Goal: Task Accomplishment & Management: Complete application form

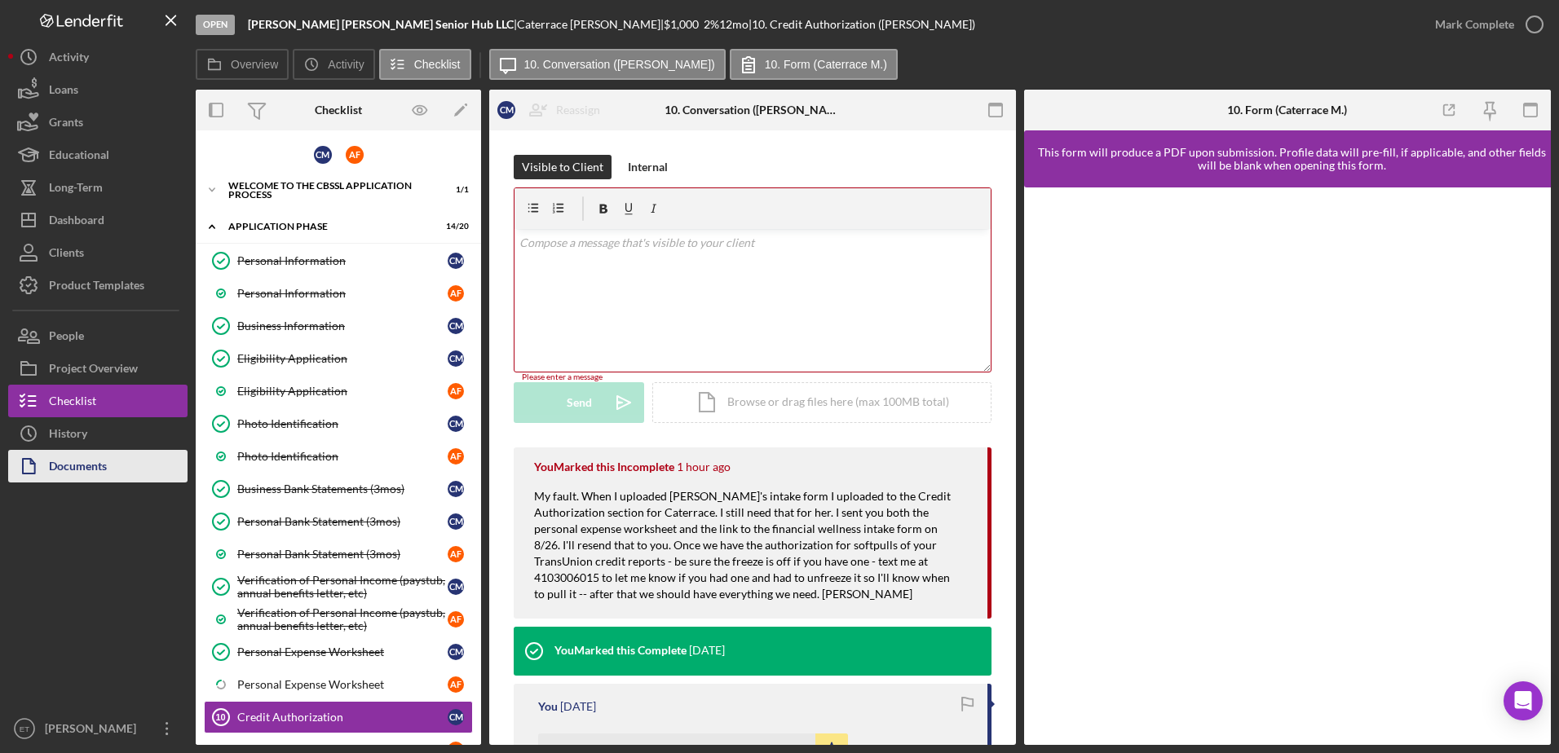
scroll to position [245, 0]
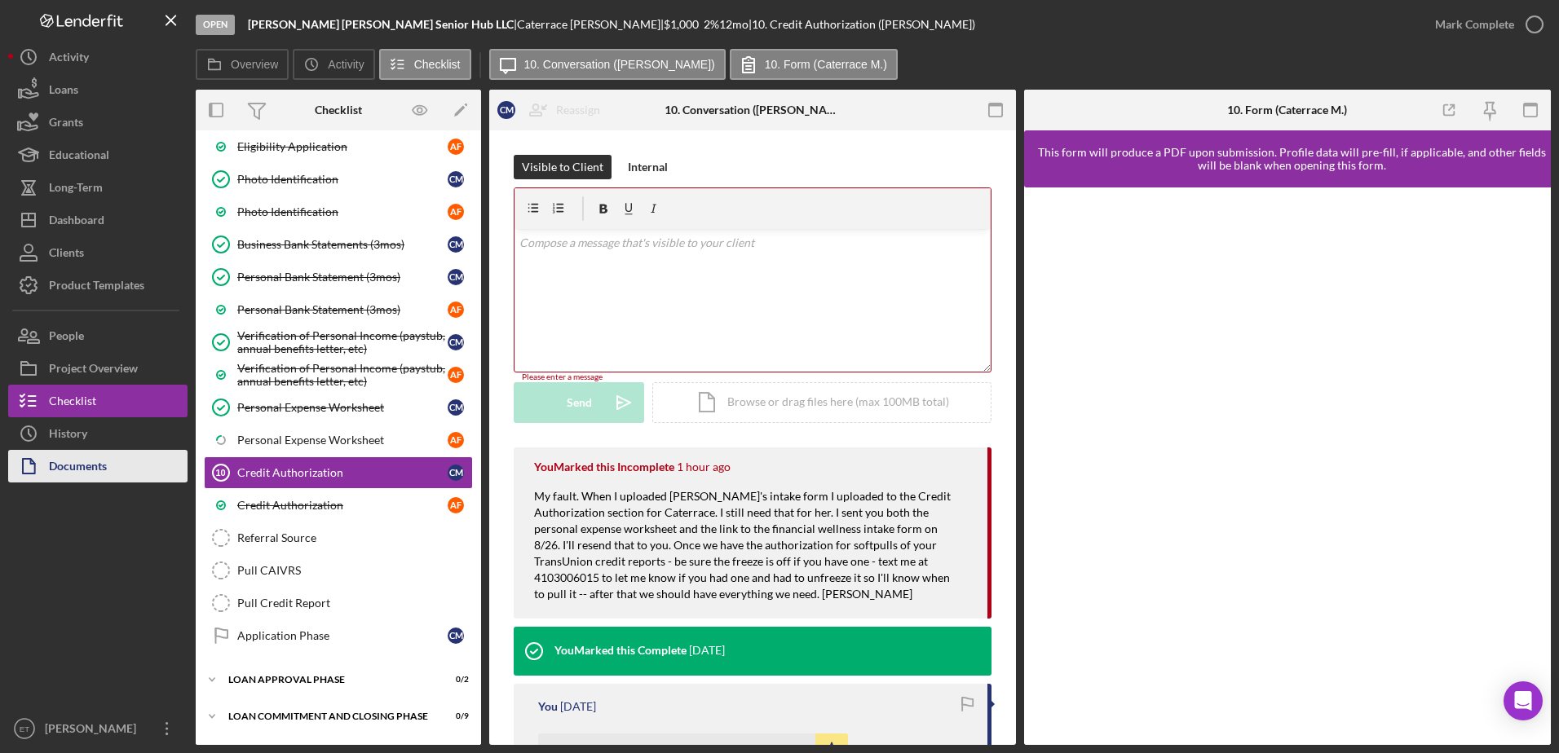
click at [87, 466] on div "Documents" at bounding box center [78, 468] width 58 height 37
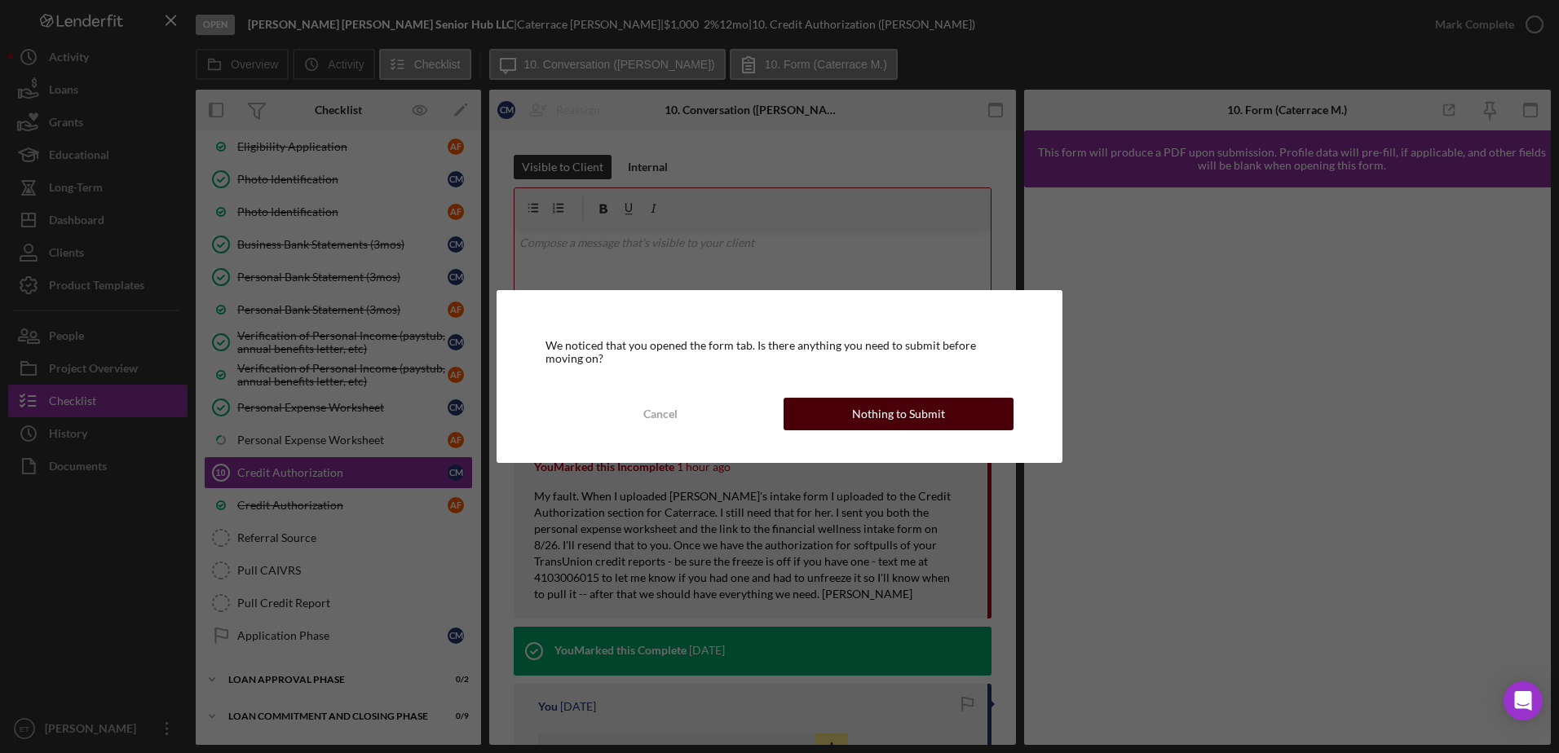
click at [898, 411] on div "Nothing to Submit" at bounding box center [898, 414] width 93 height 33
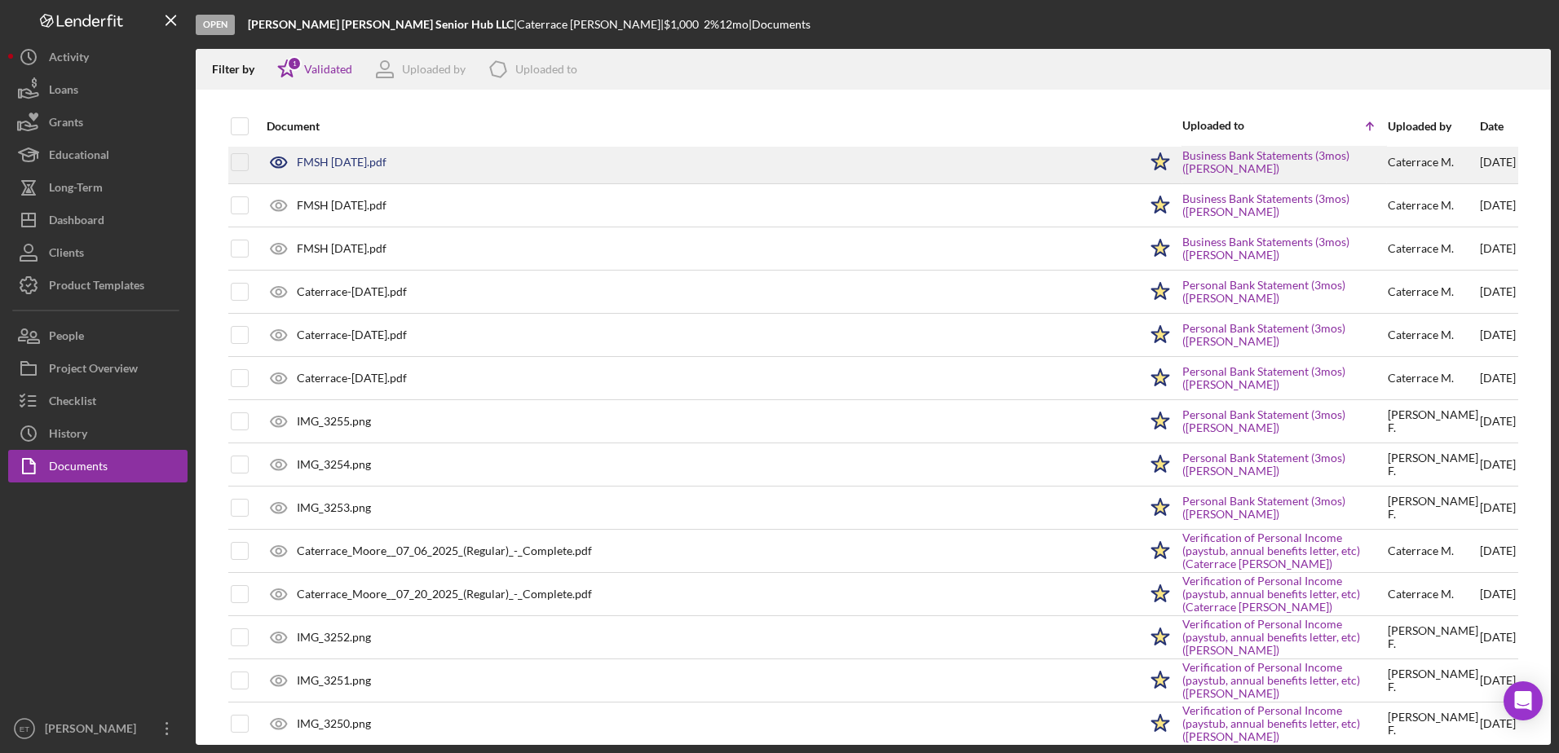
scroll to position [316, 0]
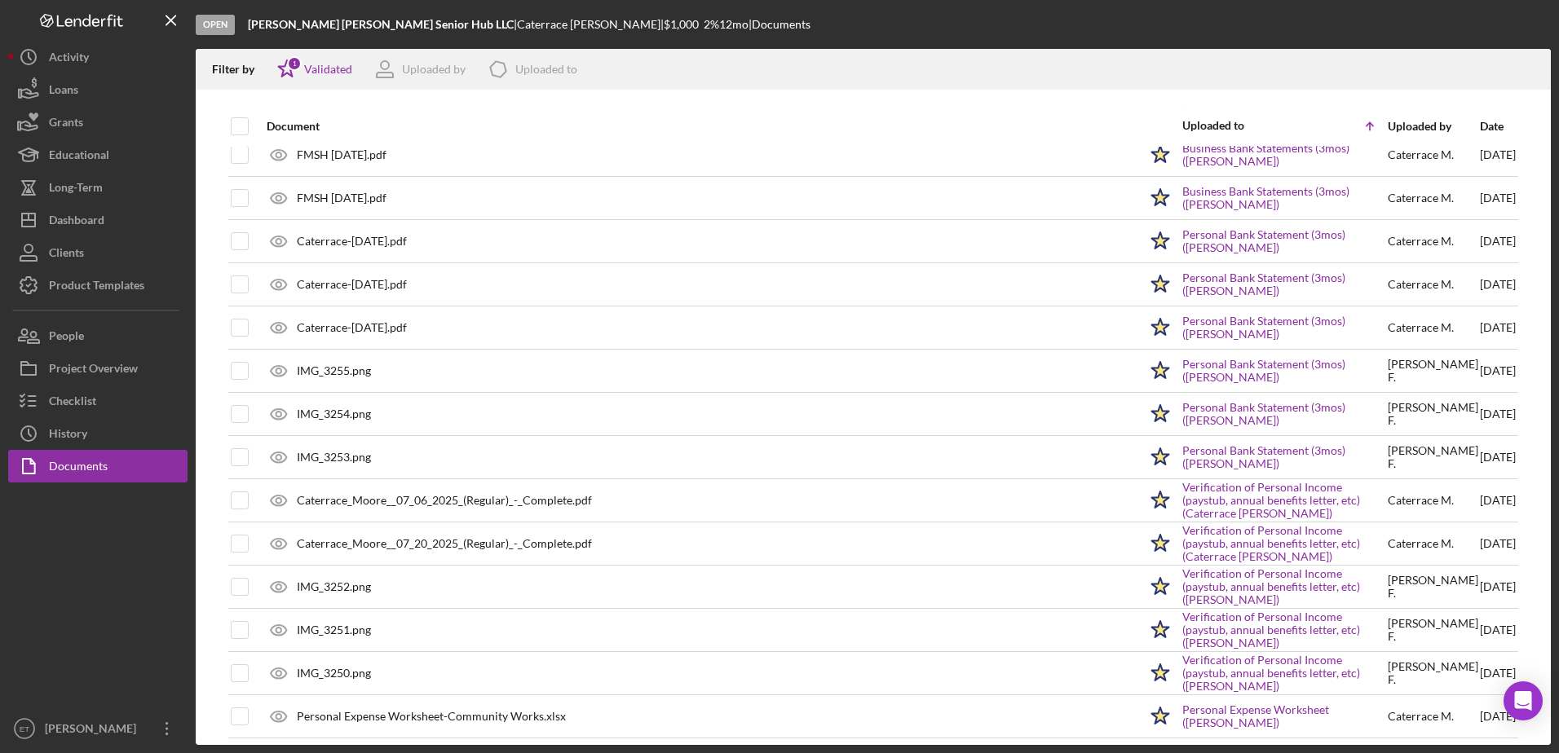
click at [1480, 126] on div "Date" at bounding box center [1498, 126] width 36 height 13
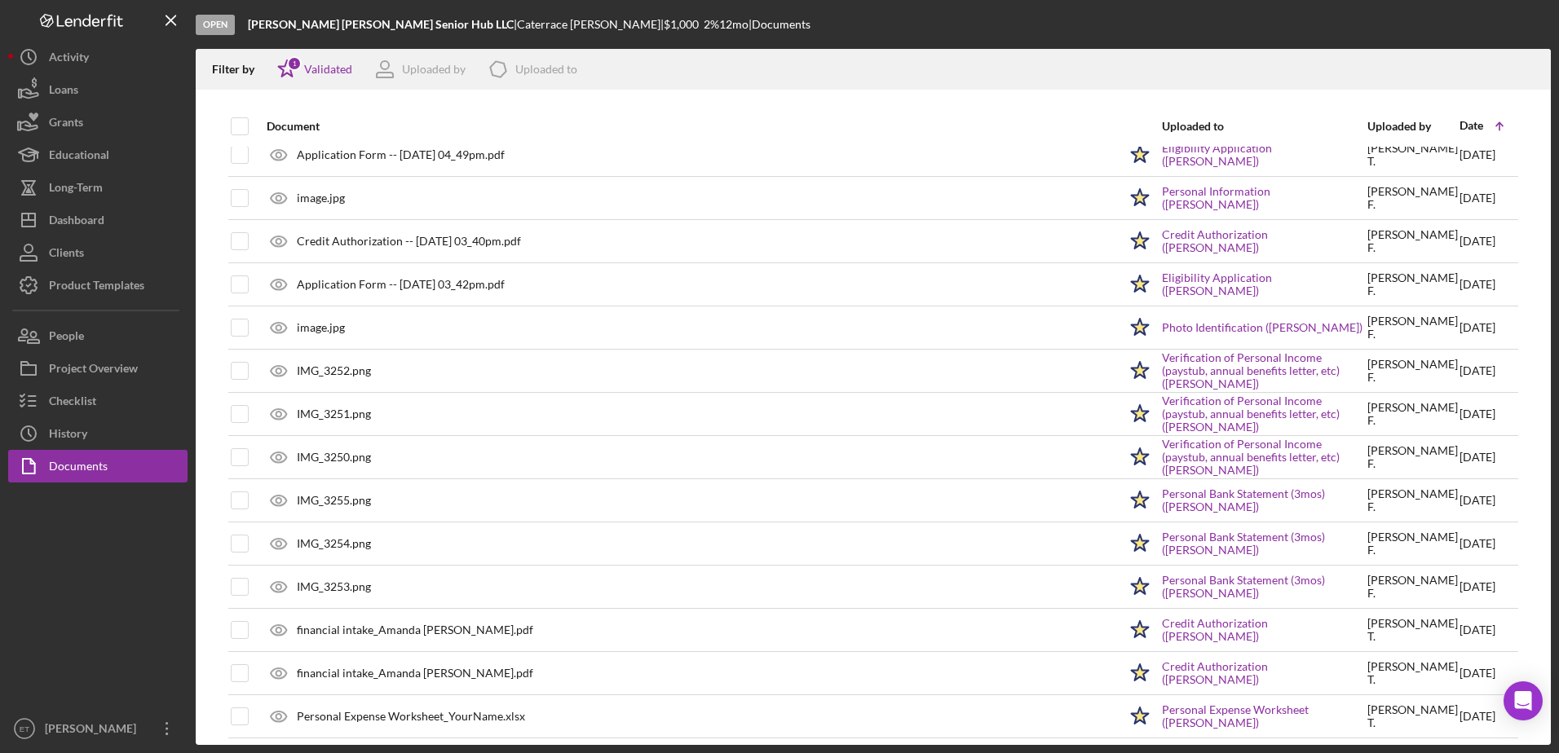
scroll to position [499, 0]
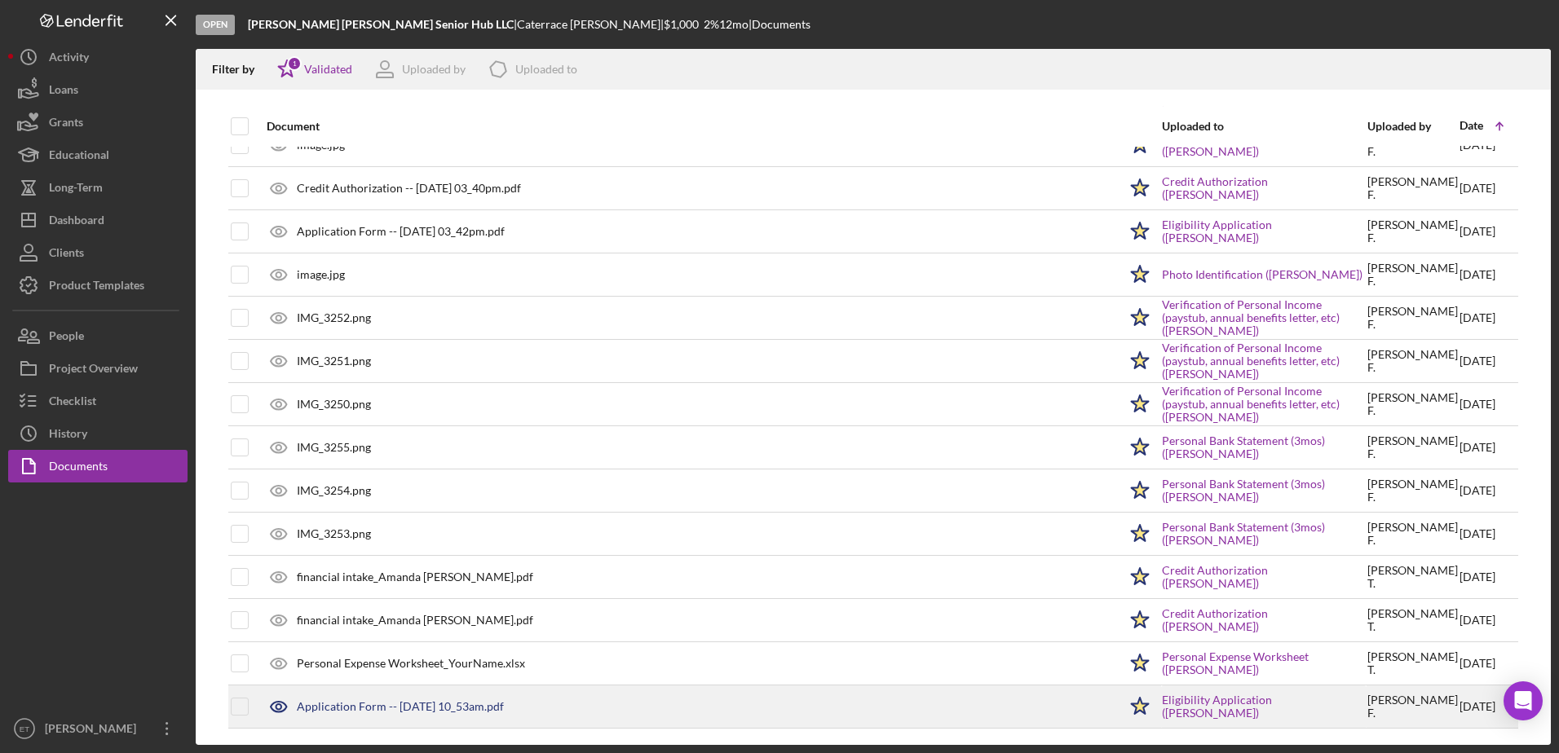
click at [353, 714] on div "Application Form -- [DATE] 10_53am.pdf" at bounding box center [687, 707] width 859 height 41
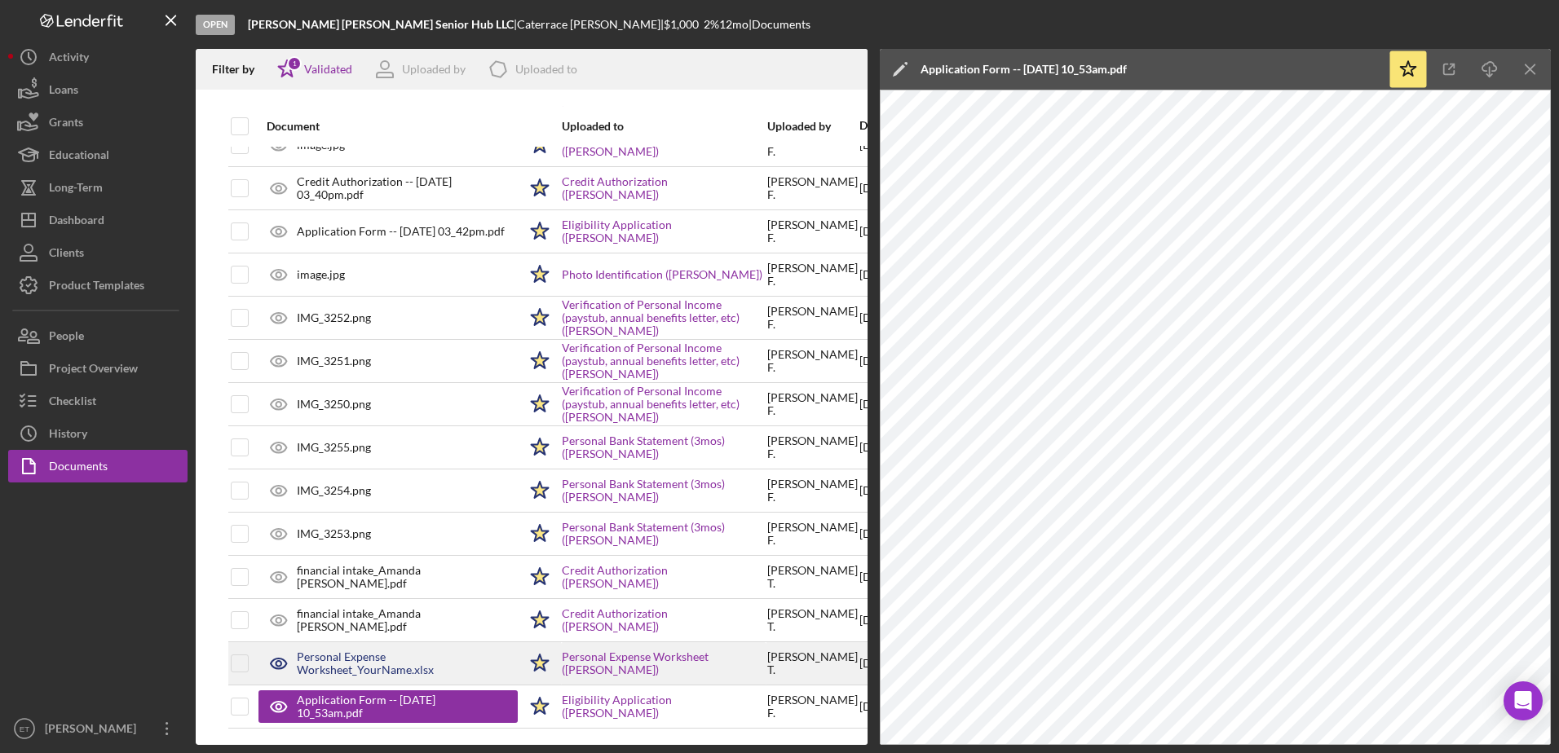
click at [329, 664] on div "Personal Expense Worksheet_YourName.xlsx" at bounding box center [407, 664] width 221 height 26
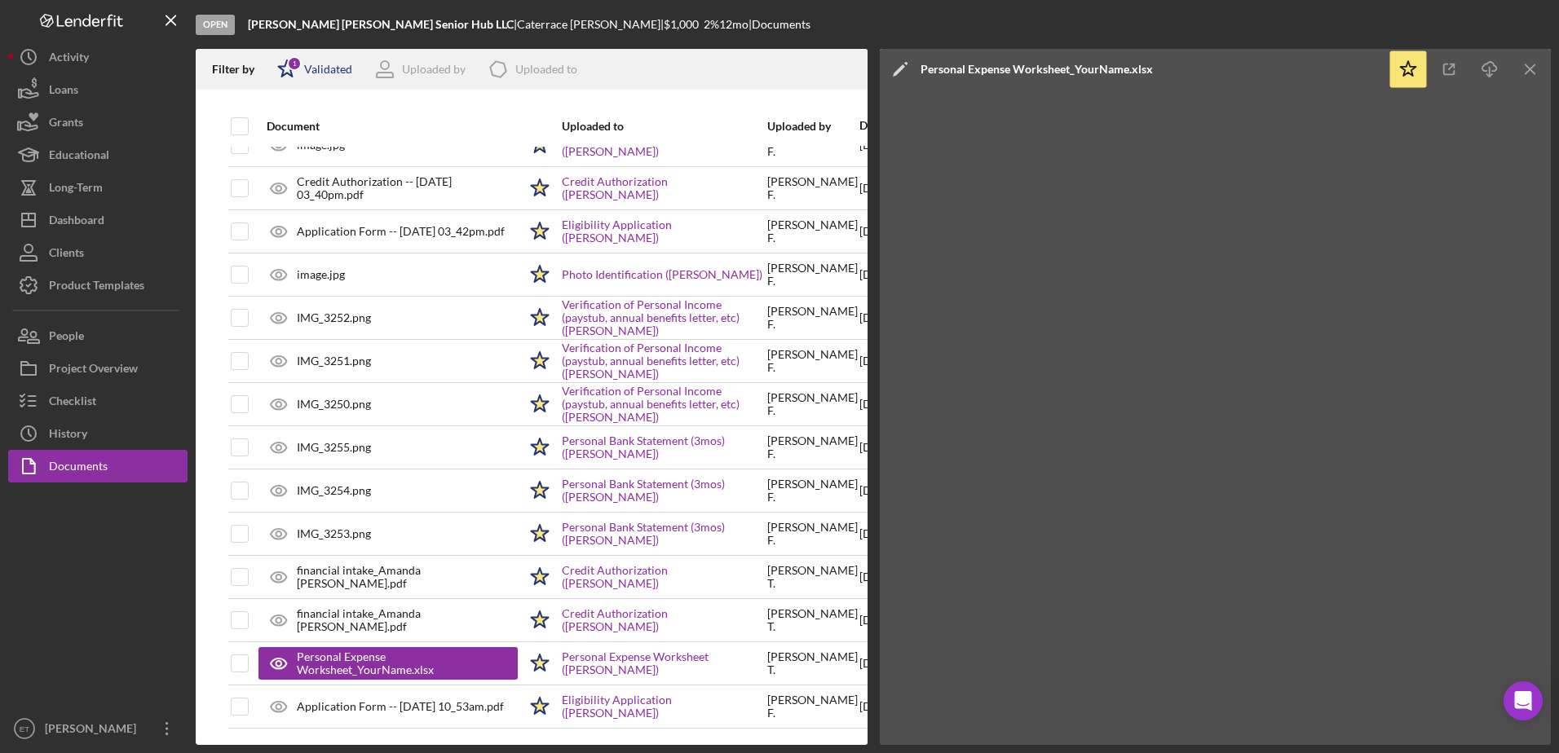
click at [307, 69] on icon "Icon/Star" at bounding box center [287, 69] width 41 height 41
click at [289, 159] on input "checkbox" at bounding box center [285, 156] width 16 height 16
checkbox input "true"
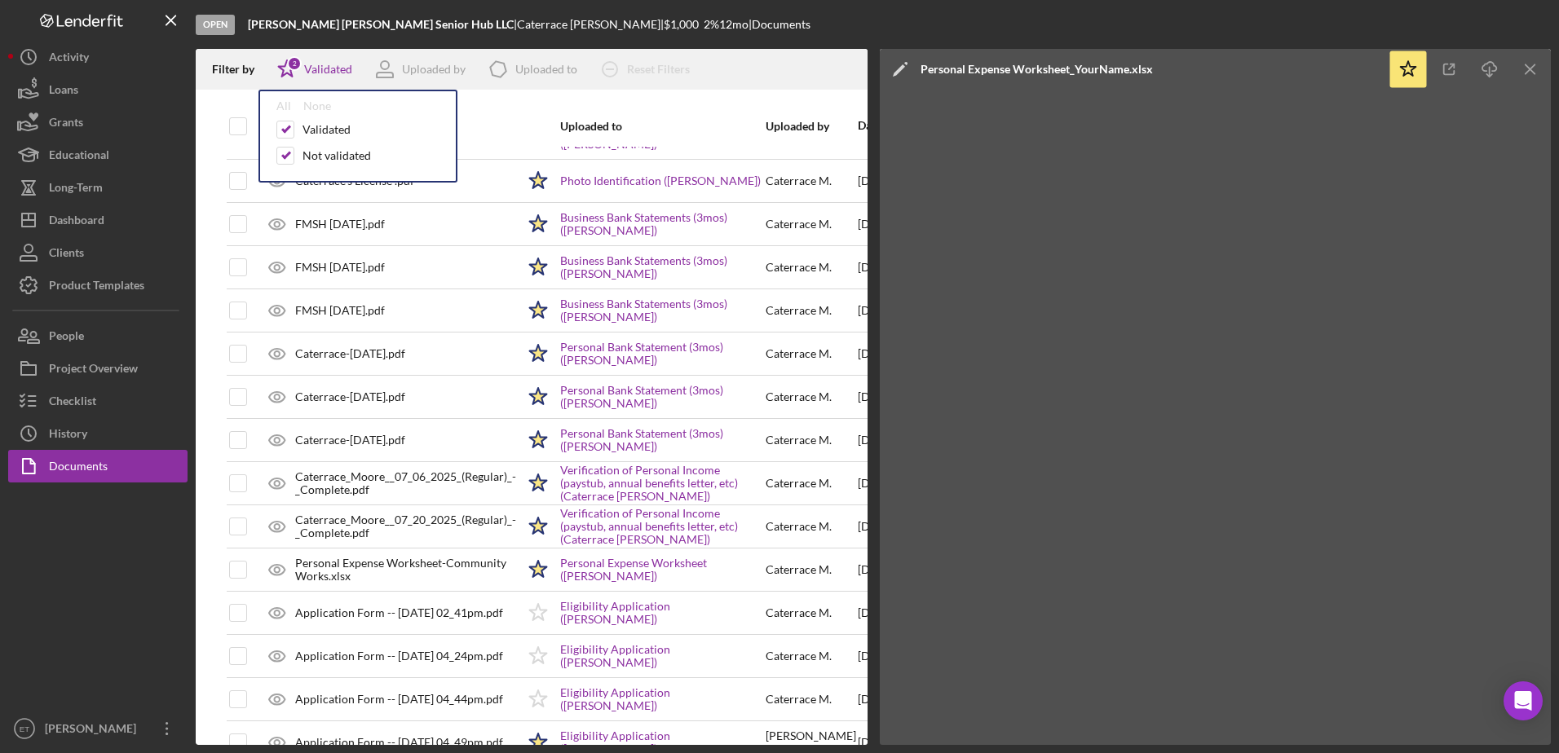
scroll to position [0, 2]
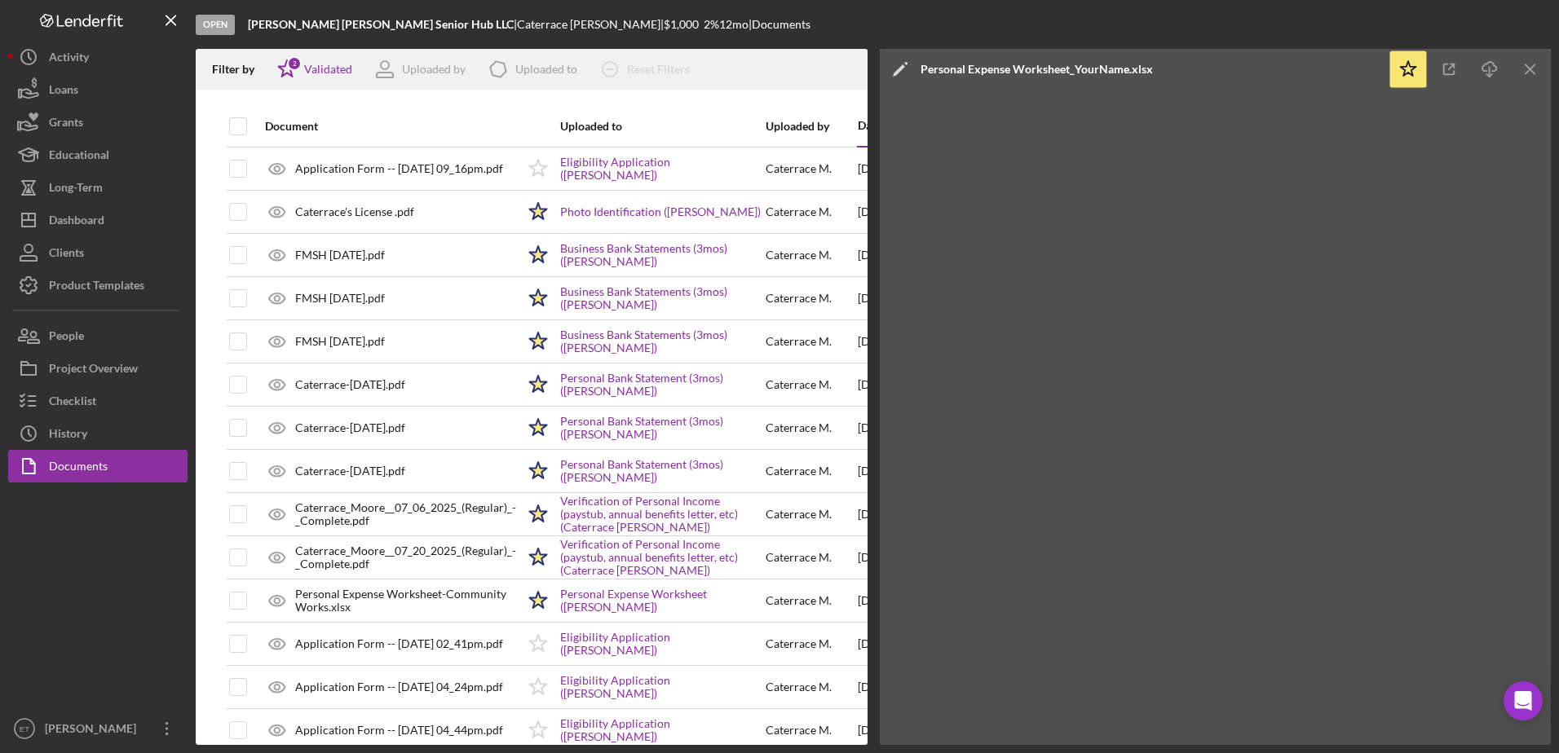
click at [473, 121] on div "Document" at bounding box center [390, 126] width 251 height 13
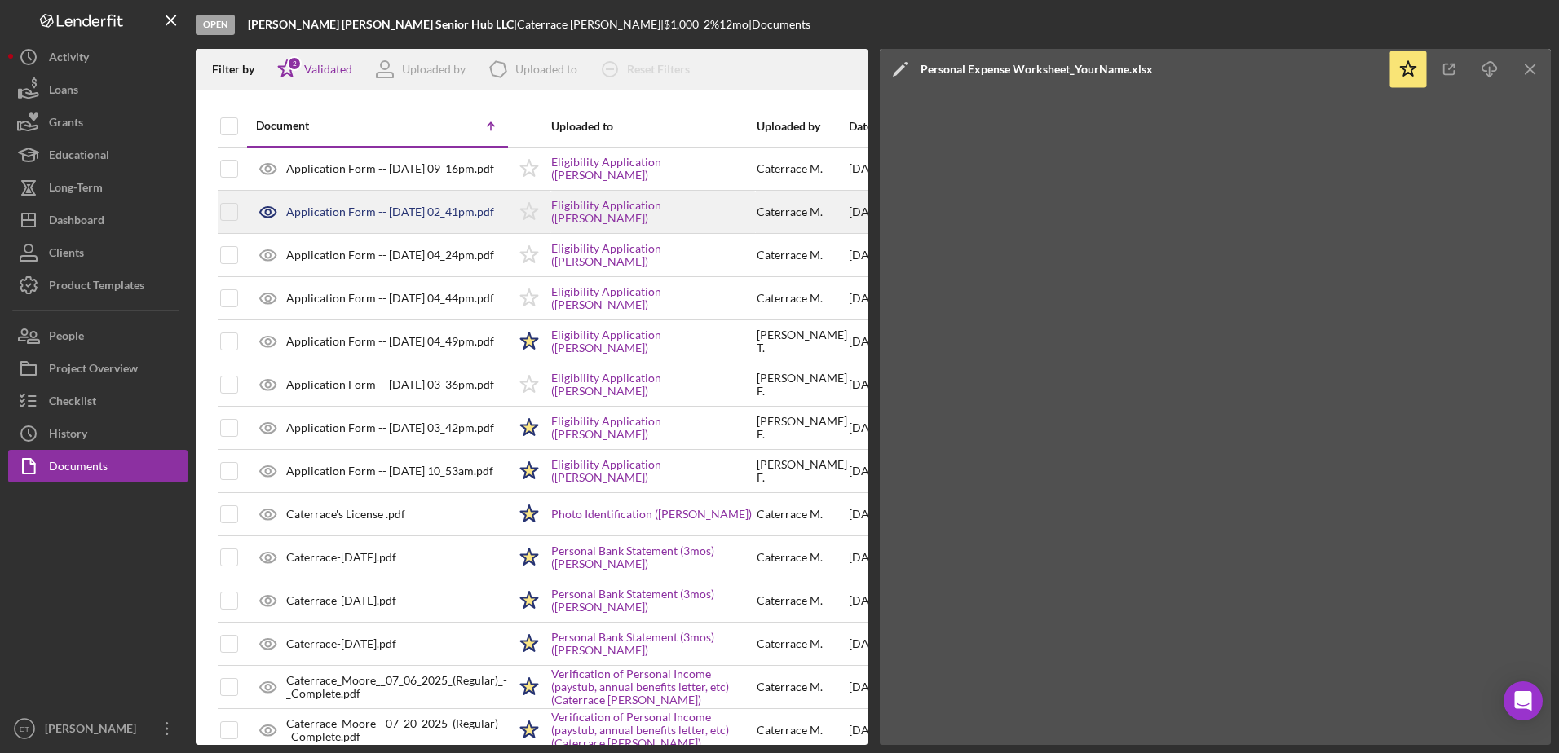
scroll to position [0, 0]
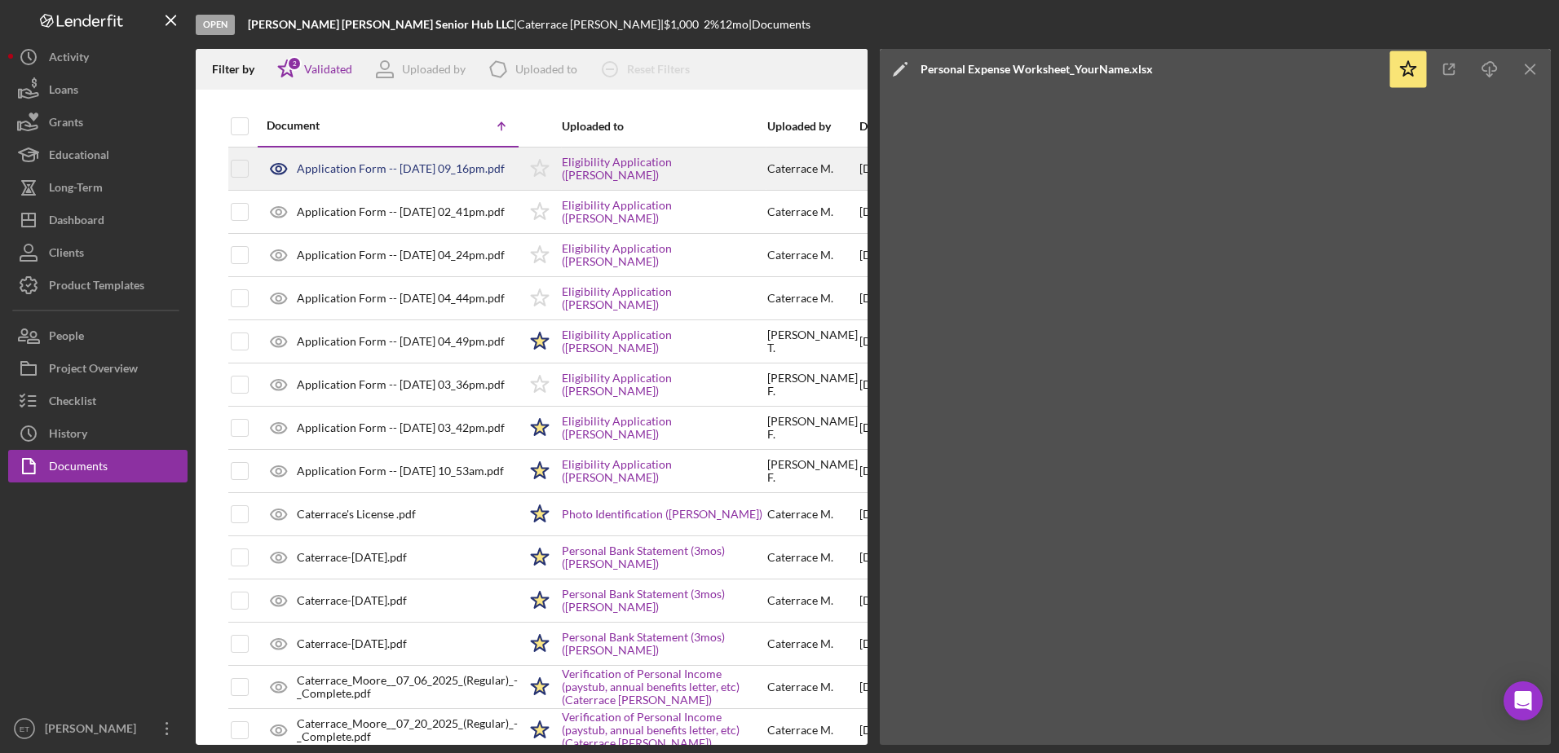
click at [276, 168] on icon at bounding box center [278, 168] width 5 height 5
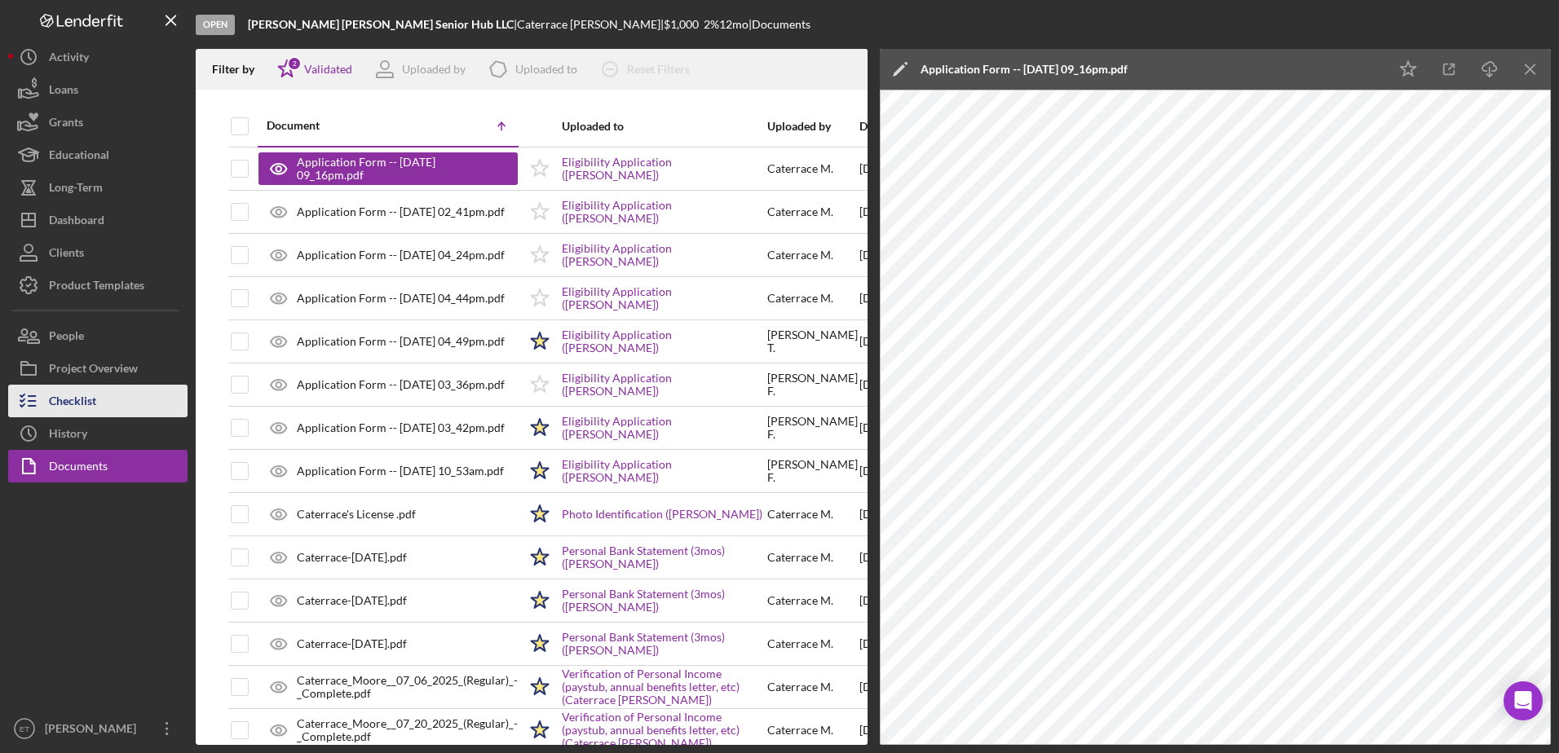
click at [99, 392] on button "Checklist" at bounding box center [97, 401] width 179 height 33
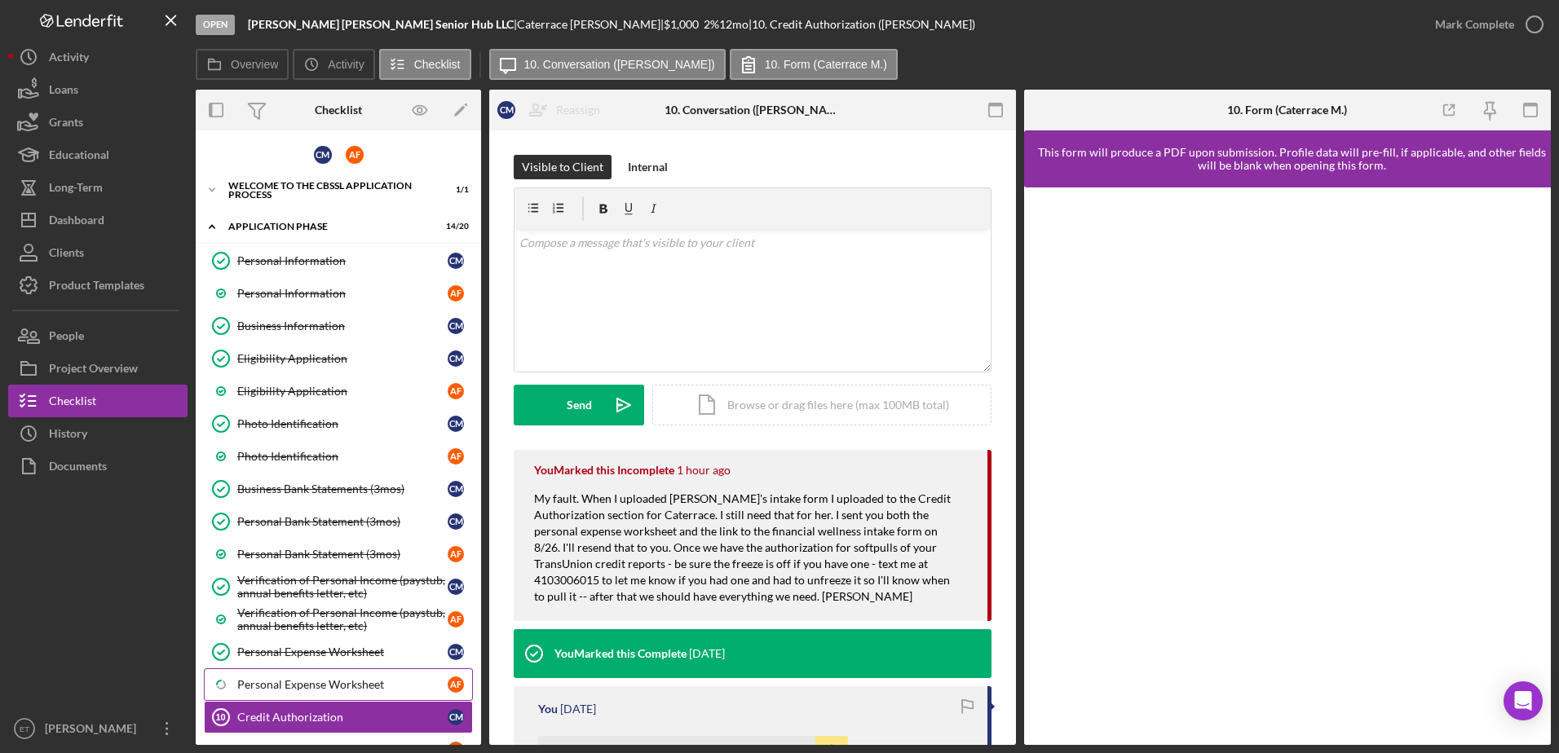
click at [311, 685] on div "Personal Expense Worksheet" at bounding box center [342, 684] width 210 height 13
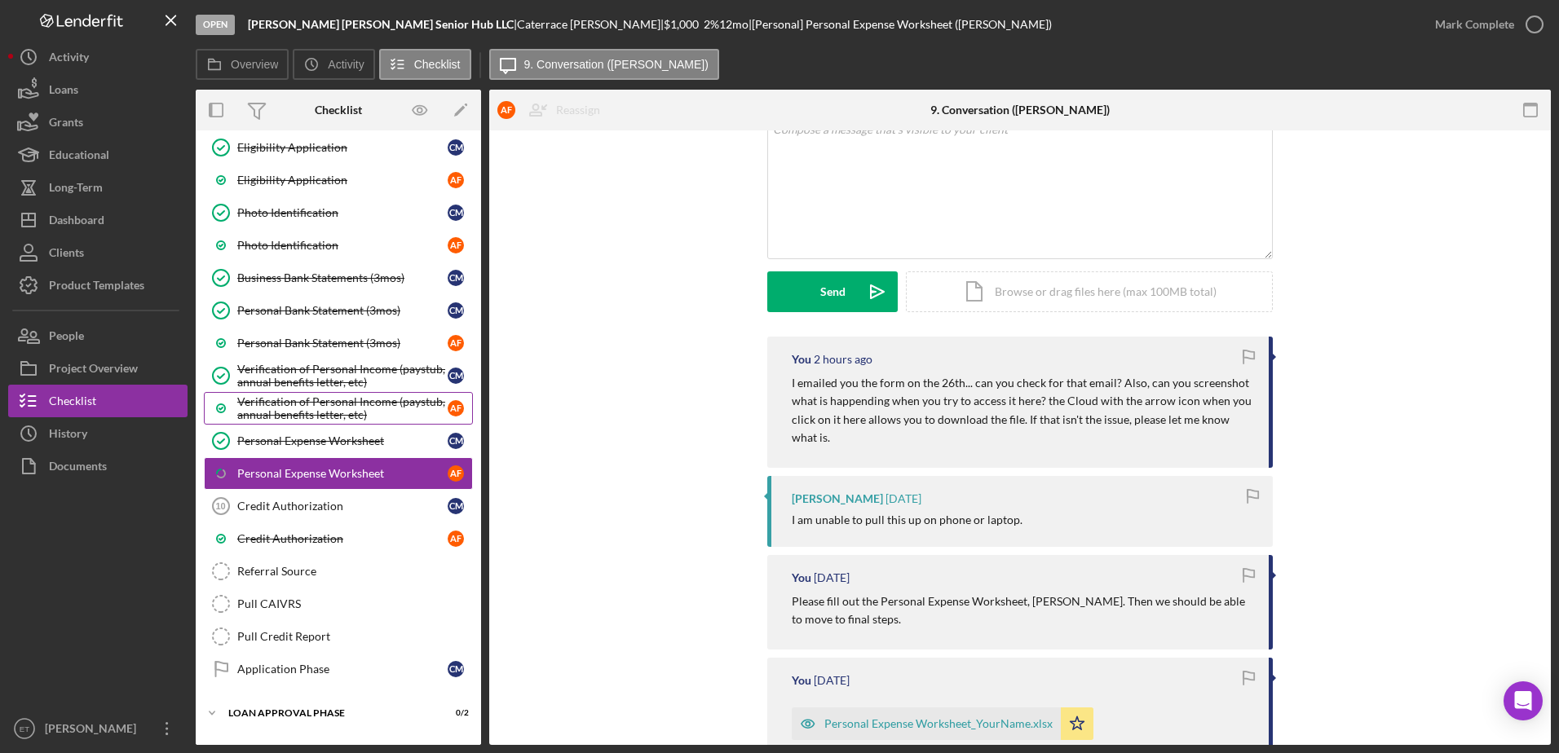
scroll to position [212, 0]
click at [298, 507] on div "Credit Authorization" at bounding box center [342, 505] width 210 height 13
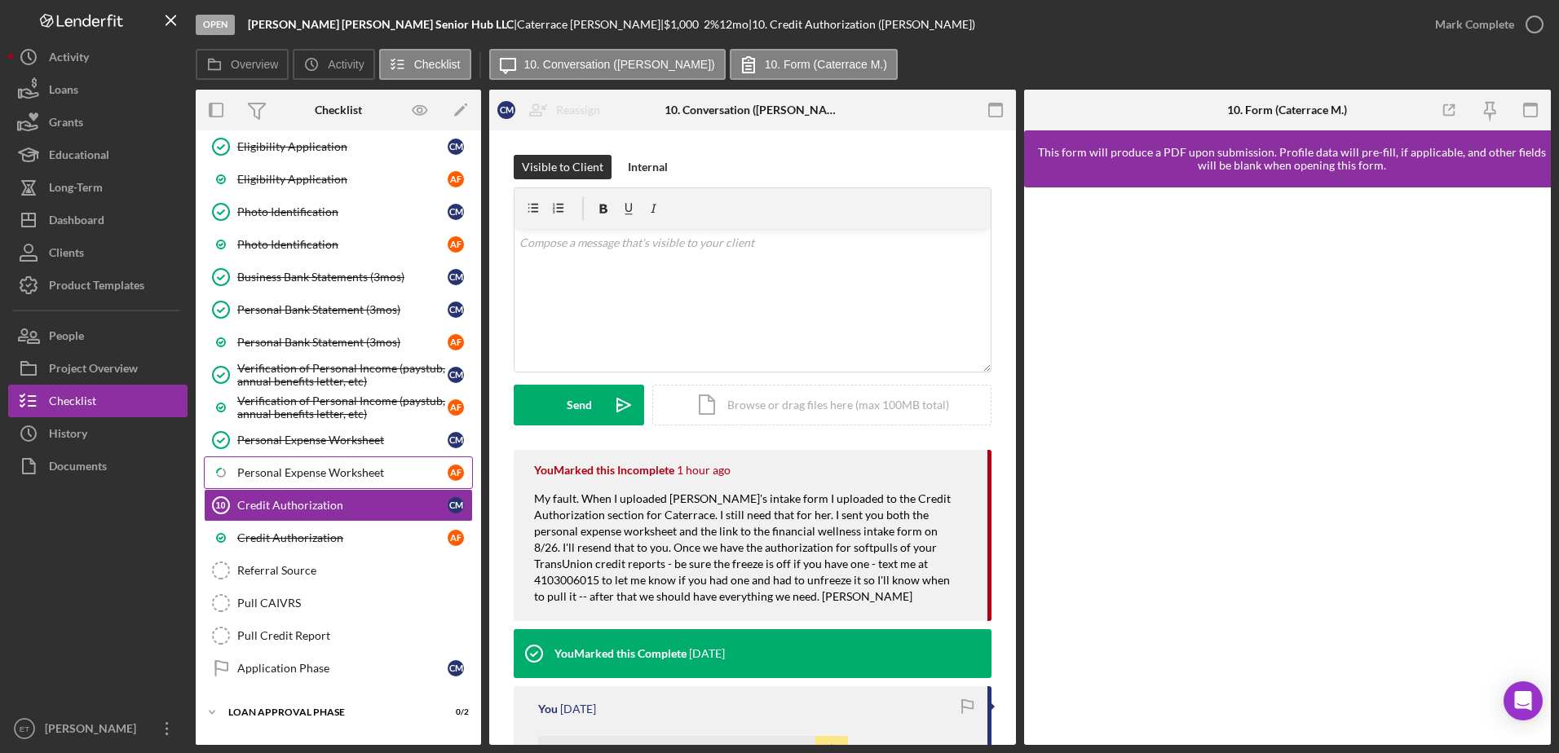
click at [332, 471] on div "Personal Expense Worksheet" at bounding box center [342, 472] width 210 height 13
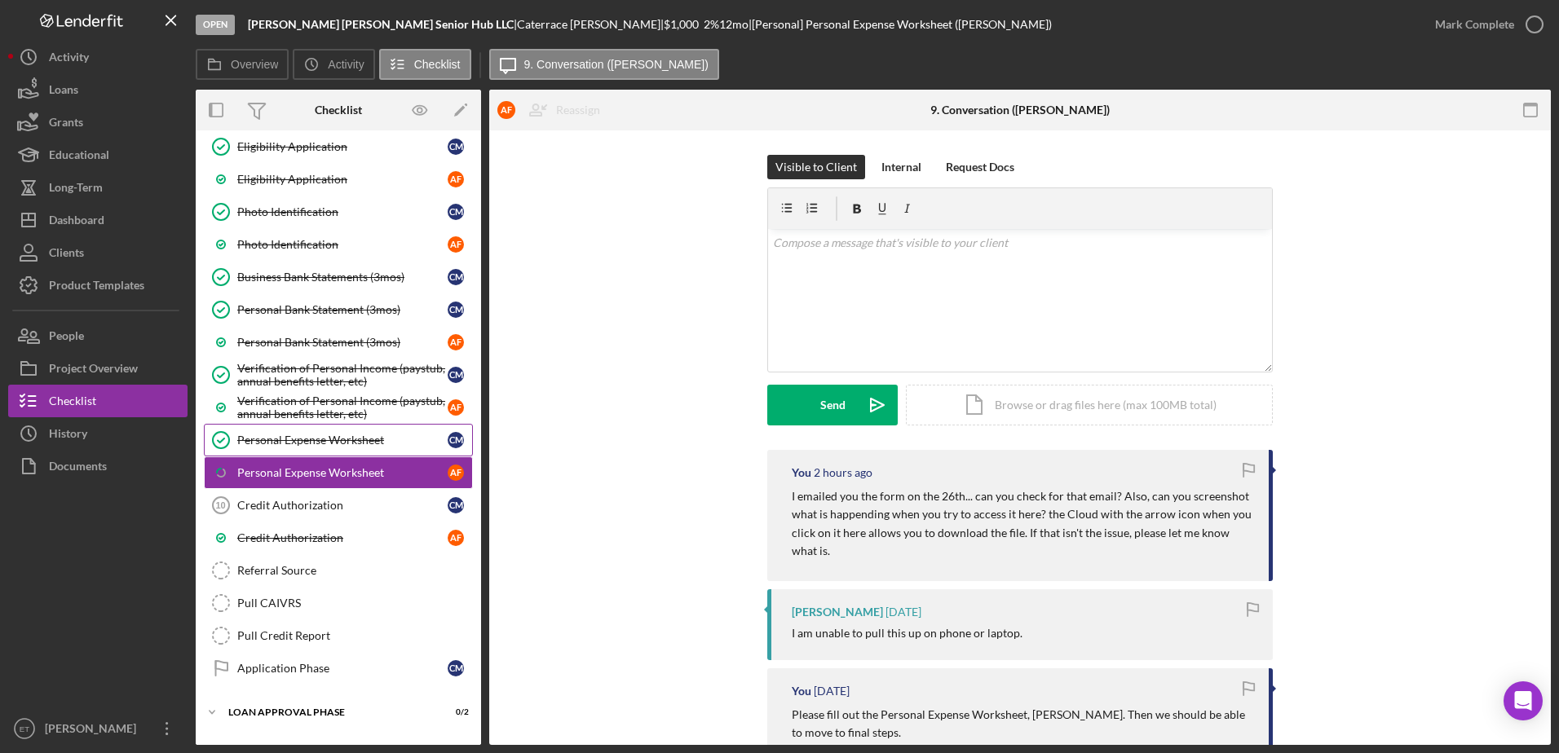
click at [265, 444] on div "Personal Expense Worksheet" at bounding box center [342, 440] width 210 height 13
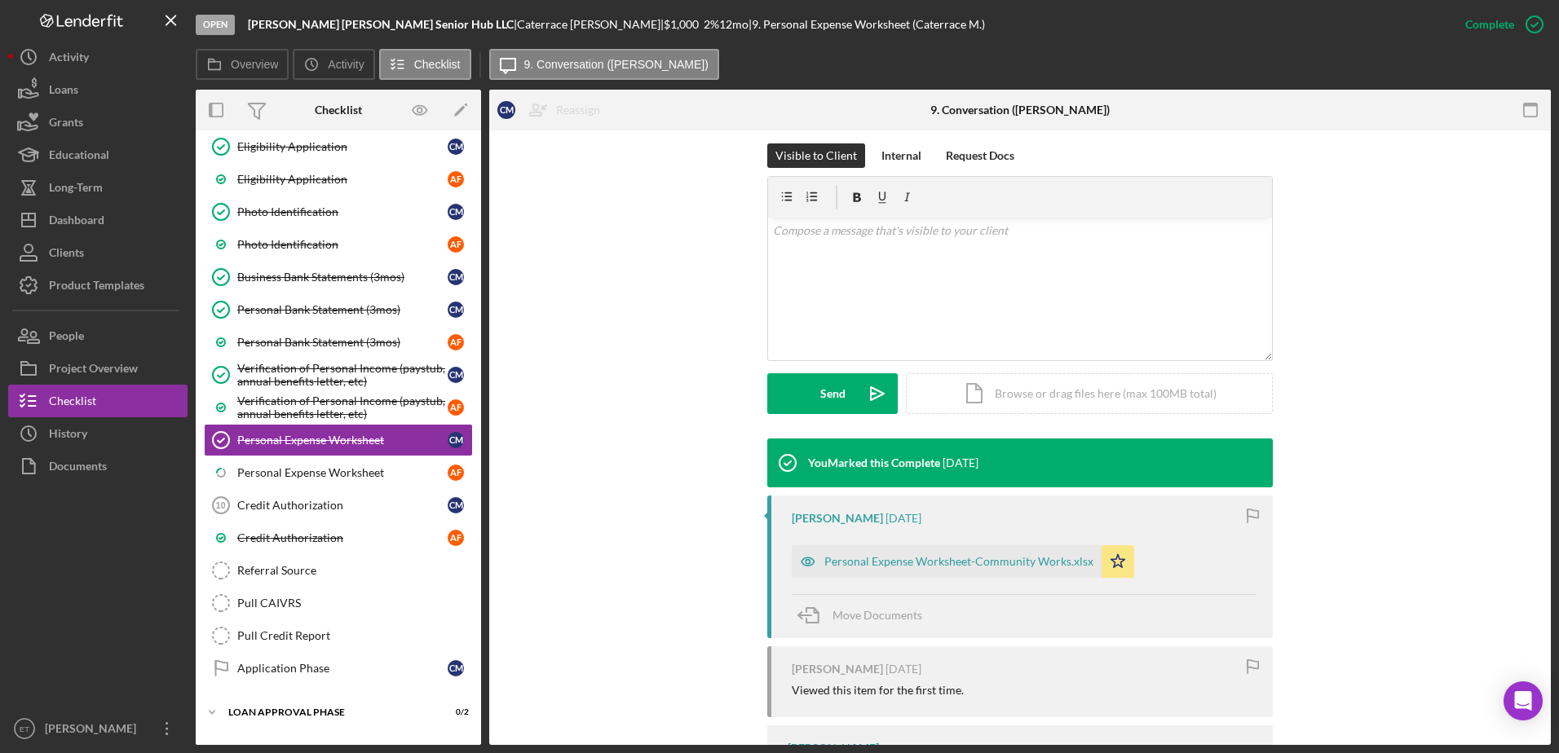
scroll to position [235, 0]
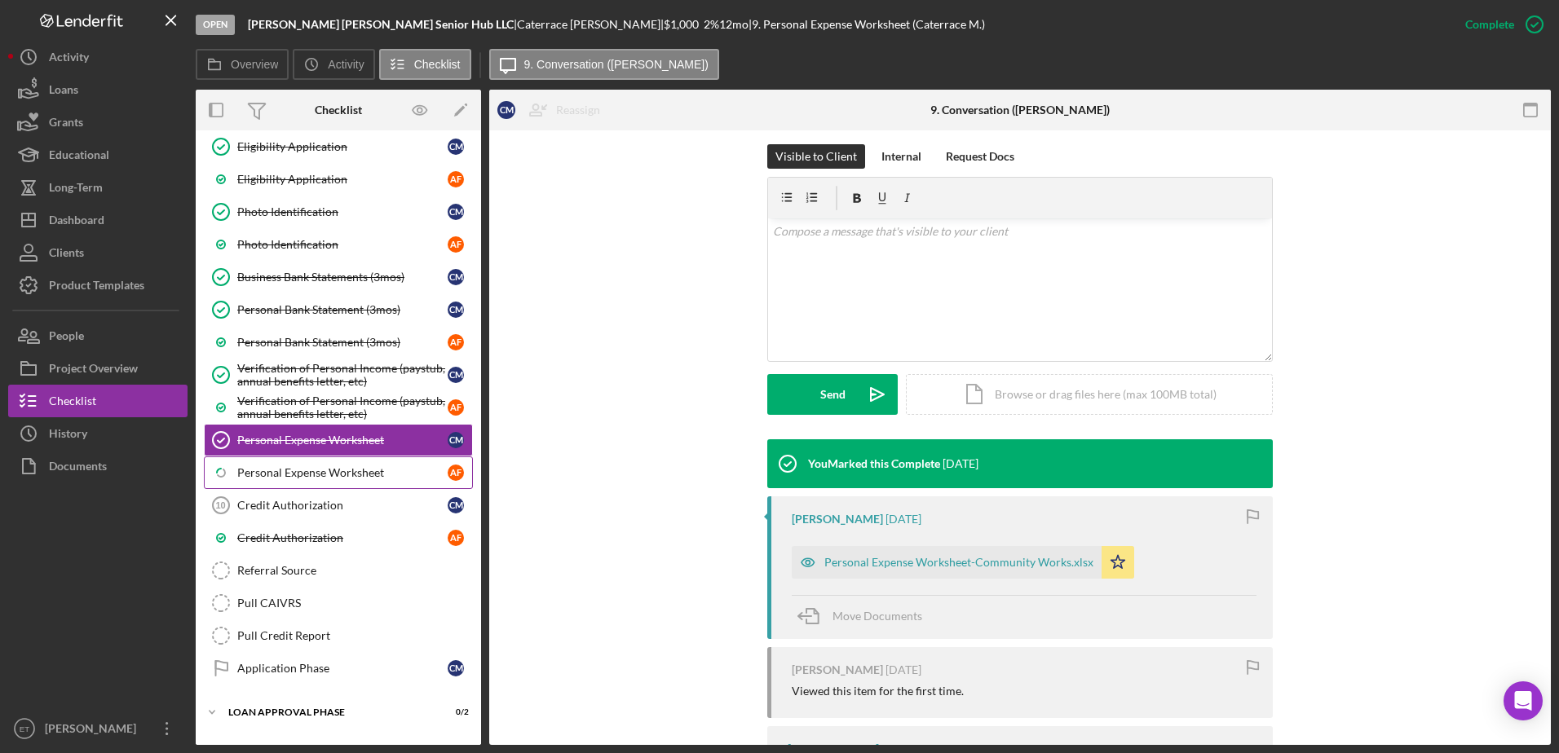
click at [279, 481] on link "Icon/Checklist Item Sub Partial Personal Expense Worksheet A F" at bounding box center [338, 473] width 269 height 33
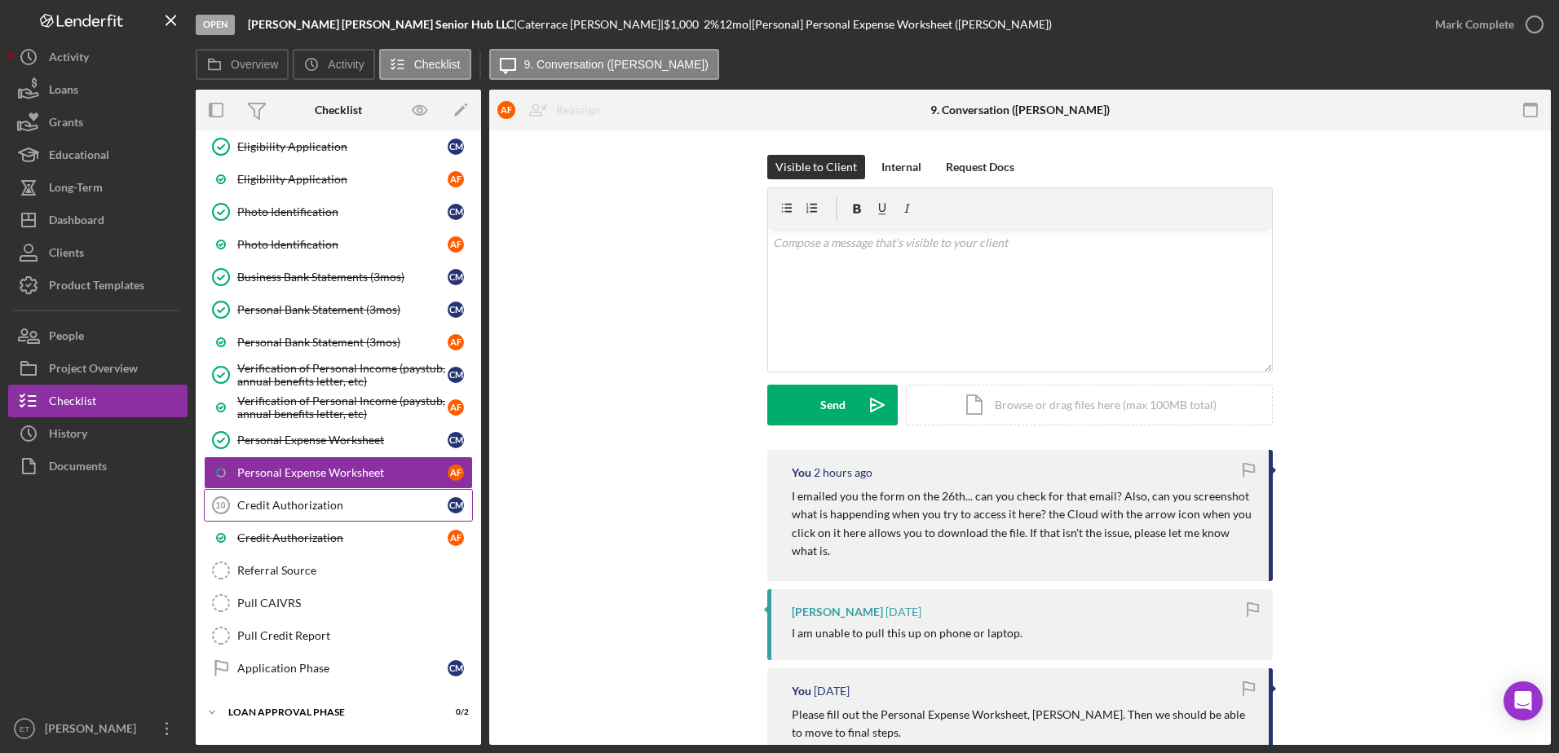
click at [311, 507] on div "Credit Authorization" at bounding box center [342, 505] width 210 height 13
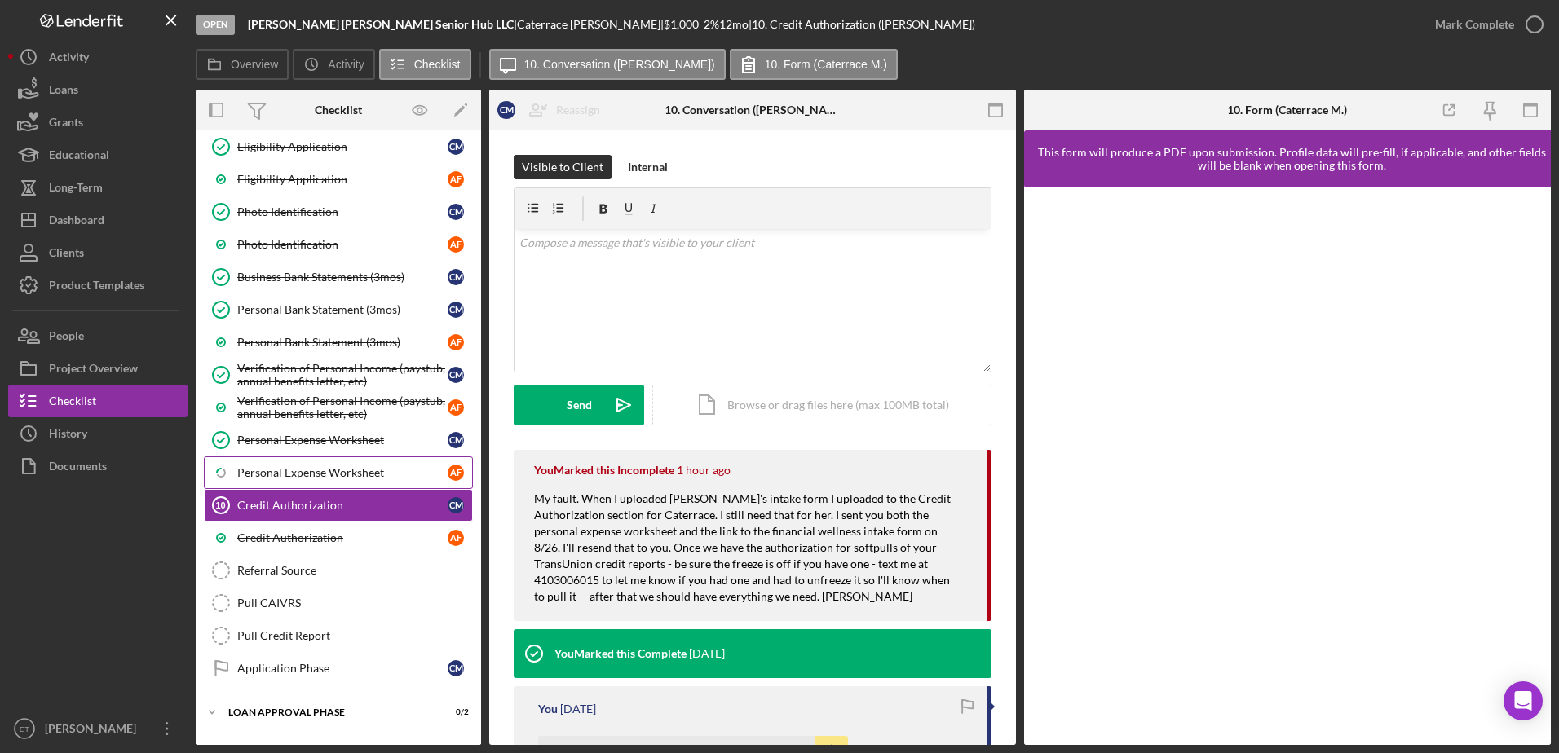
click at [284, 475] on div "Personal Expense Worksheet" at bounding box center [342, 472] width 210 height 13
